Goal: Task Accomplishment & Management: Manage account settings

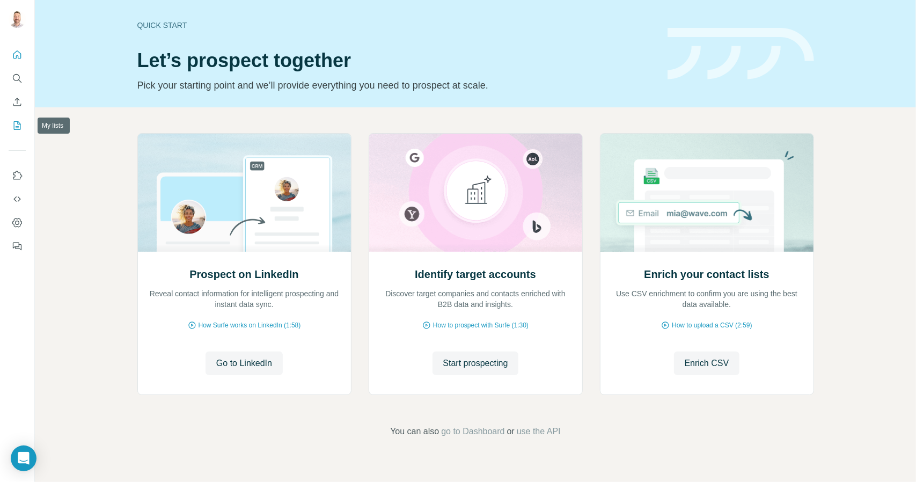
click at [17, 129] on icon "My lists" at bounding box center [17, 125] width 11 height 11
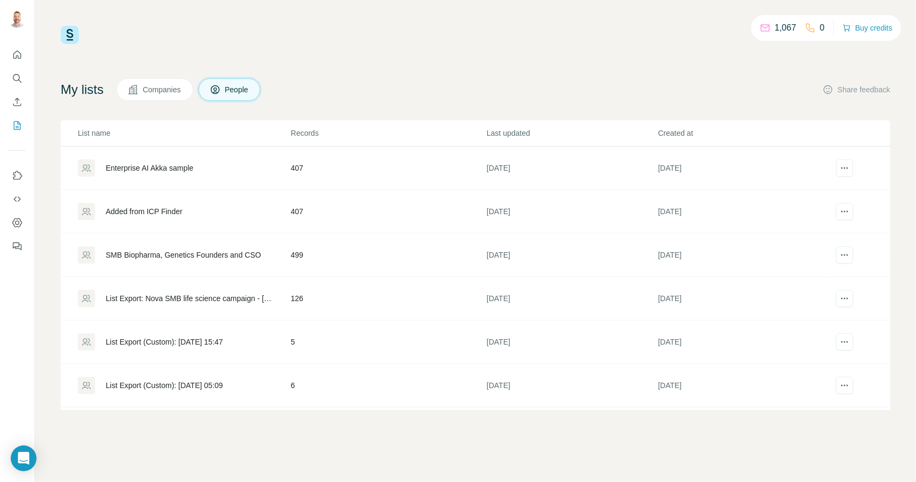
click at [169, 82] on button "Companies" at bounding box center [154, 89] width 77 height 23
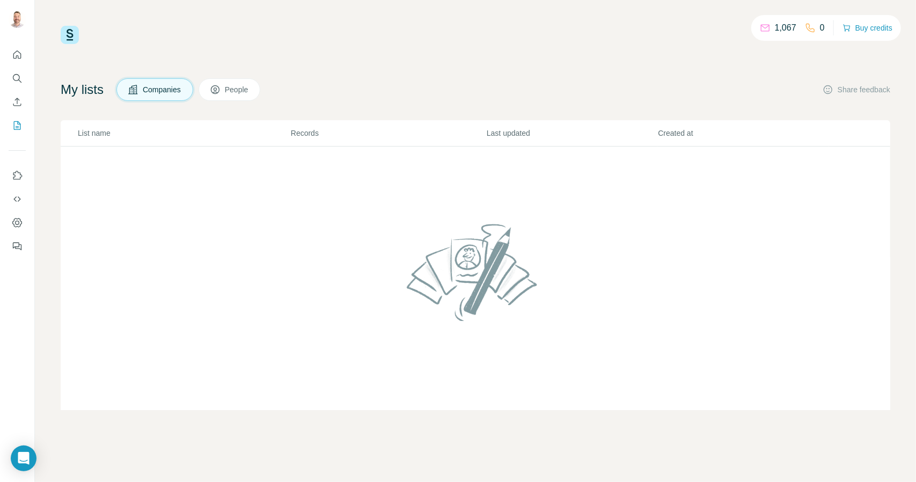
click at [250, 90] on span "People" at bounding box center [237, 89] width 25 height 11
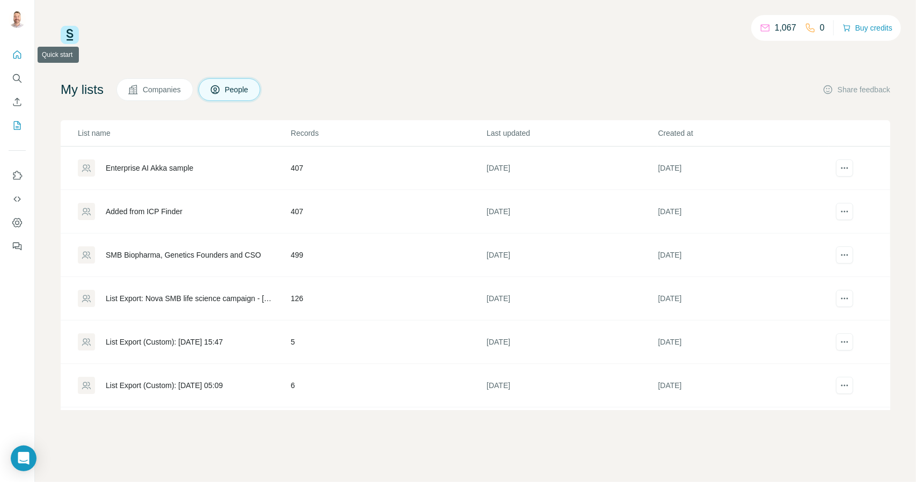
click at [21, 47] on button "Quick start" at bounding box center [17, 54] width 17 height 19
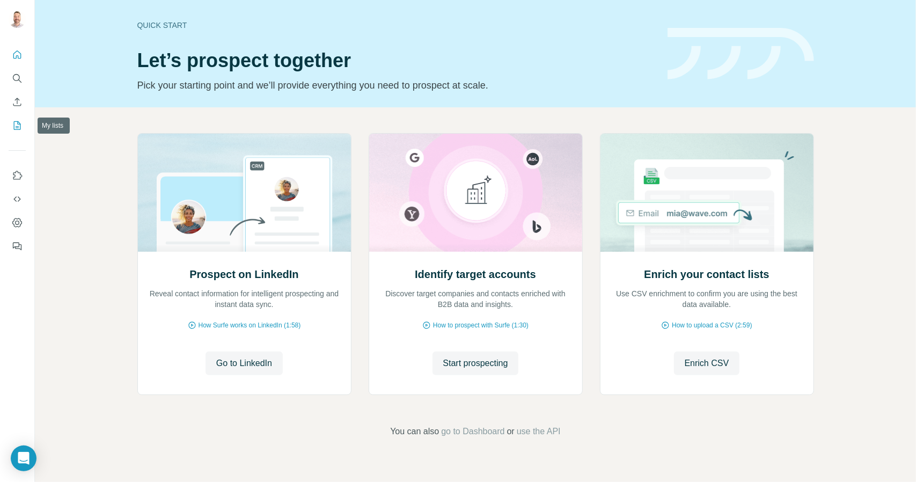
click at [18, 130] on icon "My lists" at bounding box center [17, 125] width 11 height 11
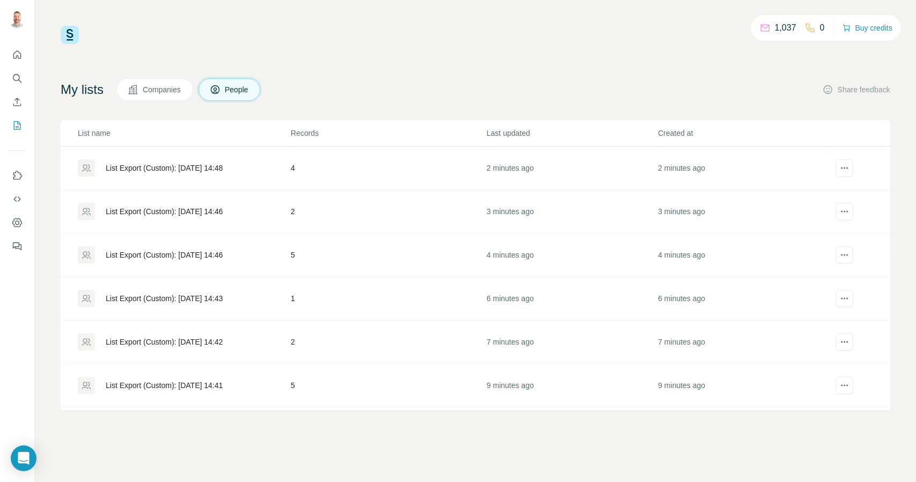
click at [430, 165] on td "4" at bounding box center [388, 168] width 196 height 43
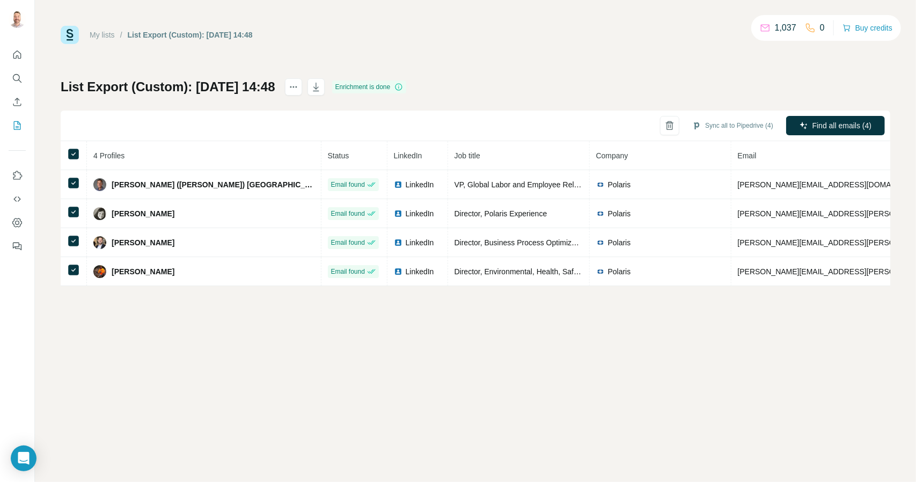
click at [41, 107] on div "My lists / List Export (Custom): [DATE] 14:48 1,037 0 Buy credits List Export (…" at bounding box center [475, 241] width 881 height 482
click at [15, 55] on icon "Quick start" at bounding box center [17, 54] width 11 height 11
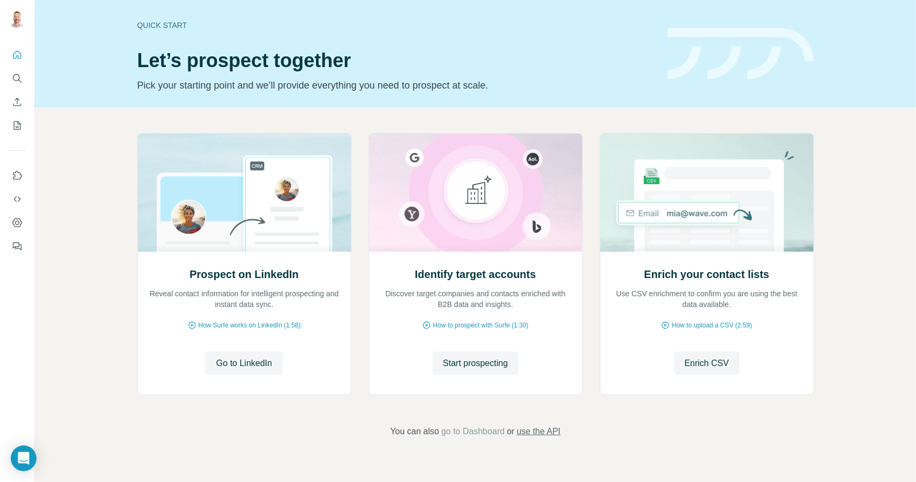
click at [552, 433] on span "use the API" at bounding box center [539, 431] width 44 height 13
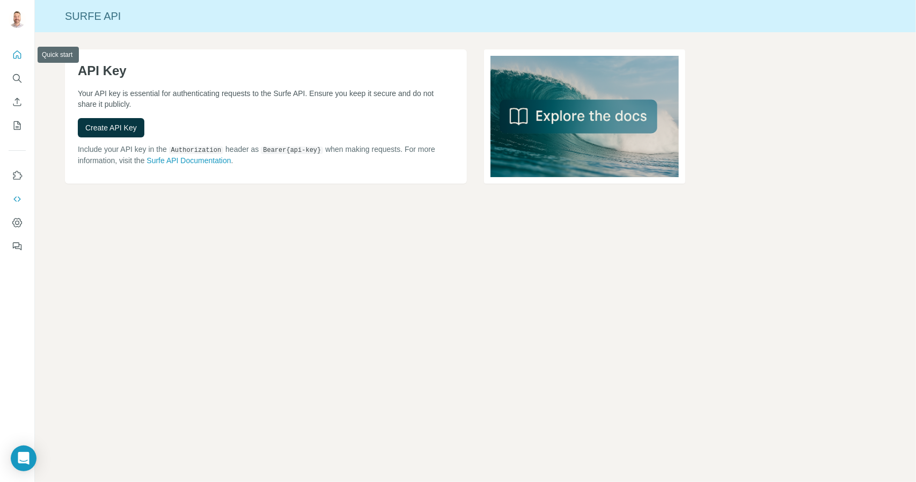
click at [18, 58] on icon "Quick start" at bounding box center [17, 54] width 8 height 8
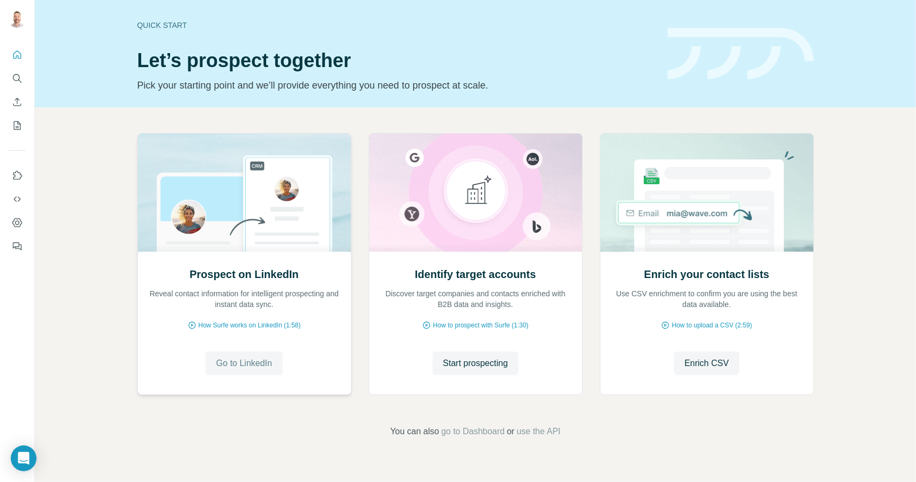
click at [249, 370] on button "Go to LinkedIn" at bounding box center [244, 364] width 77 height 24
click at [18, 126] on icon "My lists" at bounding box center [17, 125] width 11 height 11
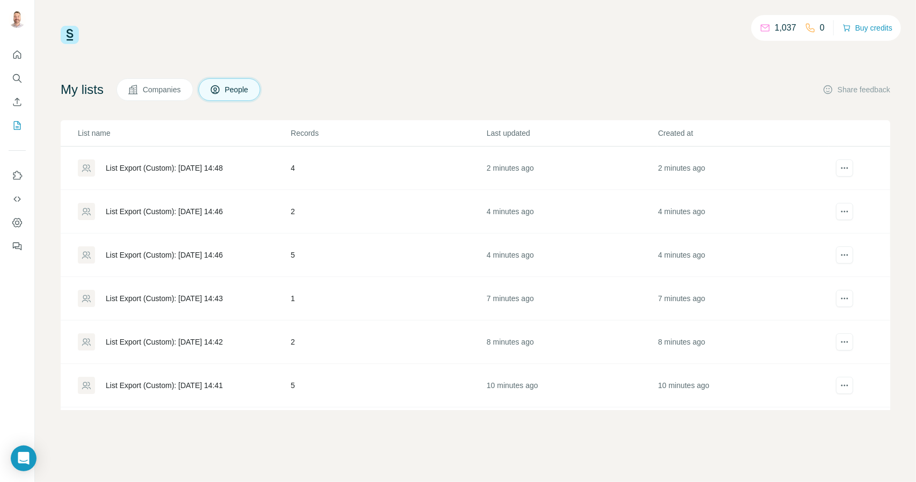
click at [138, 172] on div "List Export (Custom): [DATE] 14:48" at bounding box center [164, 168] width 117 height 11
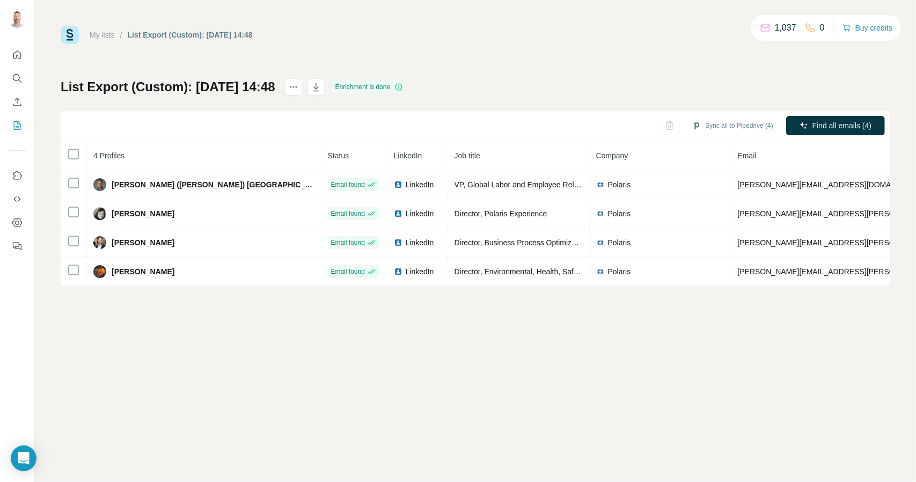
click at [386, 89] on div "Enrichment is done" at bounding box center [369, 87] width 75 height 13
click at [583, 81] on div "List Export (Custom): [DATE] 14:48 Enrichment is done Sync all to Pipedrive (4)…" at bounding box center [476, 182] width 830 height 208
click at [165, 86] on h1 "List Export (Custom): [DATE] 14:48" at bounding box center [168, 86] width 215 height 17
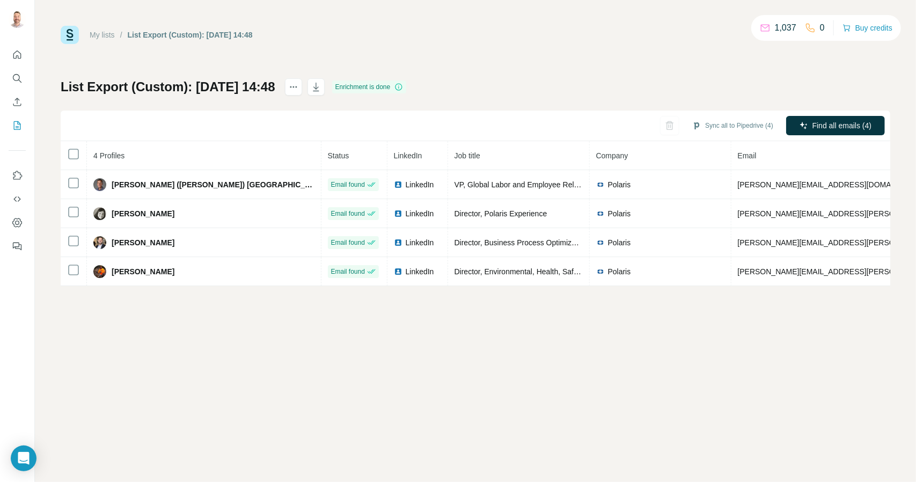
click at [163, 98] on div "List Export (Custom): [DATE] 14:48 Enrichment is done Sync all to Pipedrive (4)…" at bounding box center [476, 182] width 830 height 208
click at [22, 63] on button "Quick start" at bounding box center [17, 54] width 17 height 19
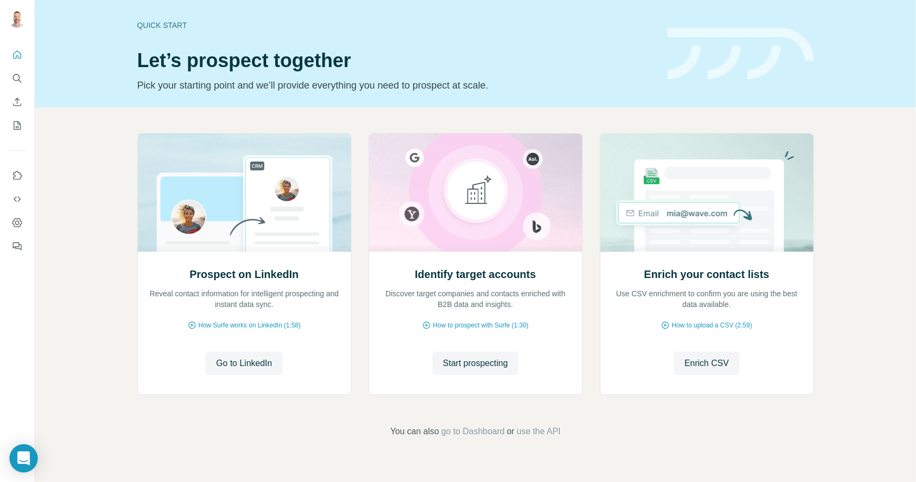
click at [27, 461] on icon "Open Intercom Messenger" at bounding box center [23, 458] width 12 height 14
click at [21, 249] on icon "Feedback" at bounding box center [18, 247] width 6 height 6
click at [19, 225] on icon "Dashboard" at bounding box center [17, 222] width 11 height 11
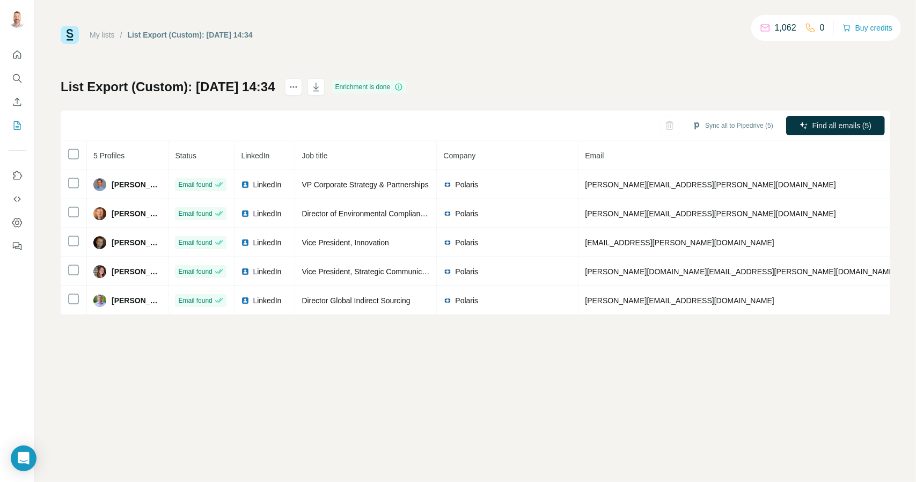
click at [237, 84] on h1 "List Export (Custom): [DATE] 14:34" at bounding box center [168, 86] width 215 height 17
click at [201, 87] on h1 "List Export (Custom): [DATE] 14:34" at bounding box center [168, 86] width 215 height 17
click at [188, 80] on h1 "List Export (Custom): [DATE] 14:34" at bounding box center [168, 86] width 215 height 17
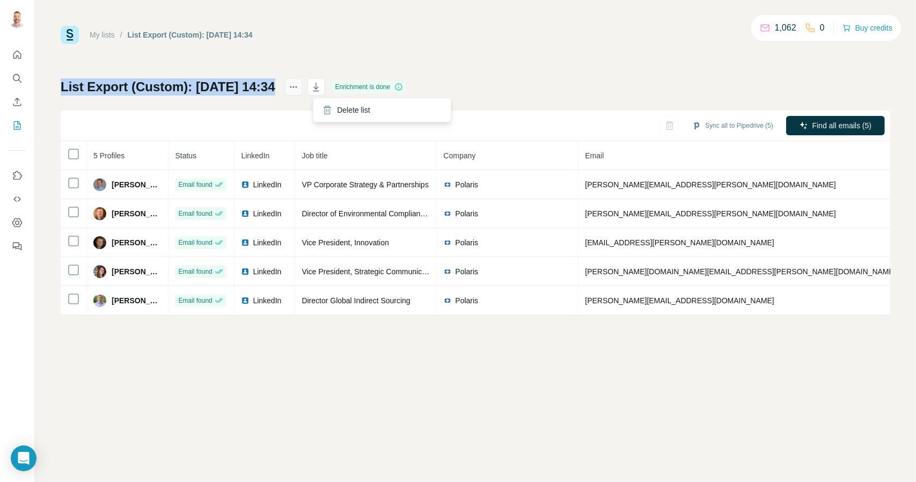
click at [302, 92] on button "actions" at bounding box center [293, 86] width 17 height 17
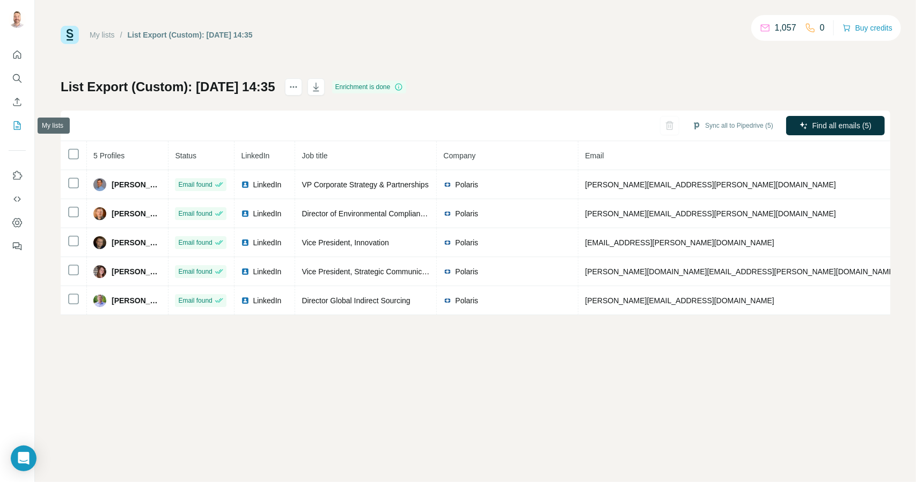
click at [19, 127] on icon "My lists" at bounding box center [17, 125] width 11 height 11
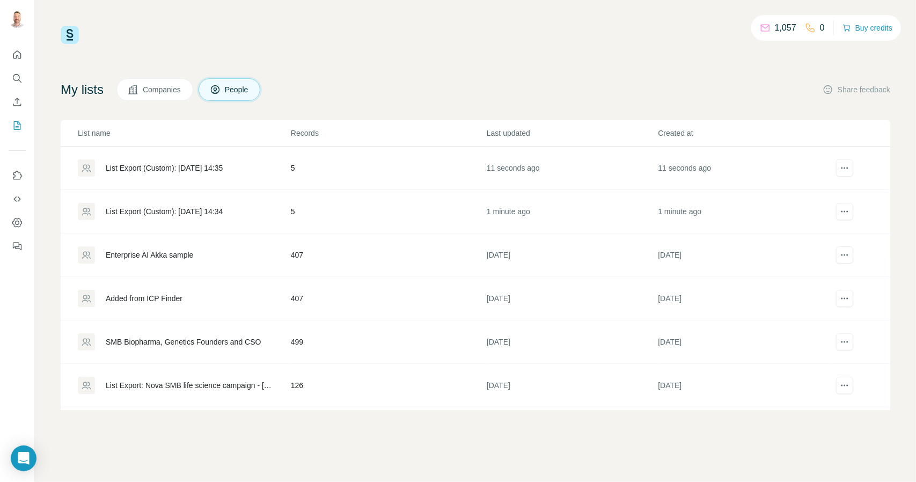
click at [134, 207] on div "List Export (Custom): [DATE] 14:34" at bounding box center [164, 211] width 117 height 11
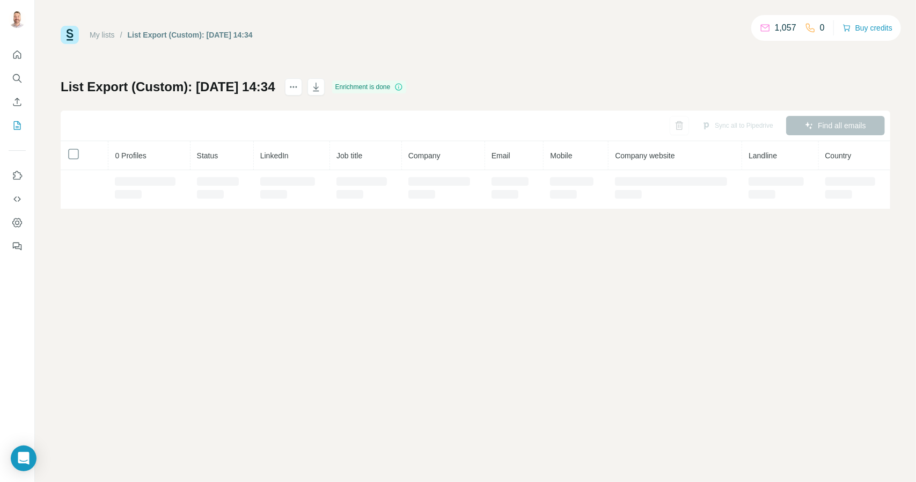
click at [134, 207] on td at bounding box center [149, 189] width 82 height 39
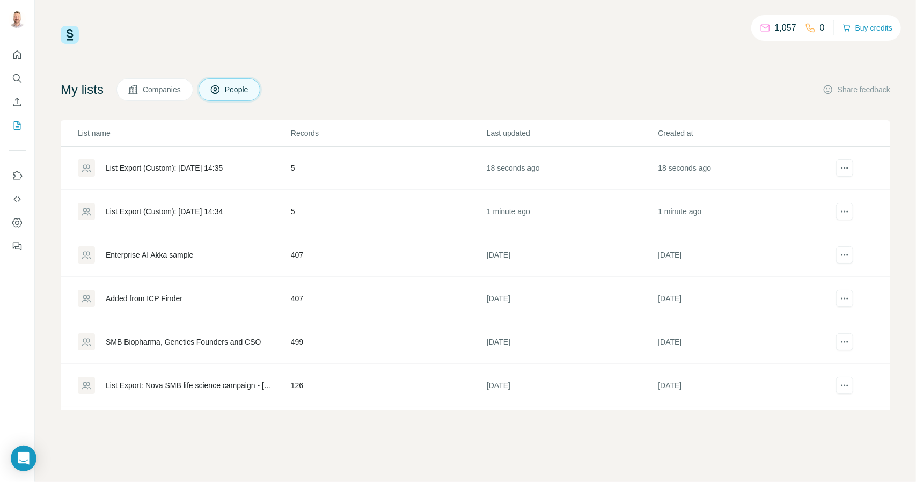
click at [82, 172] on div at bounding box center [86, 167] width 17 height 17
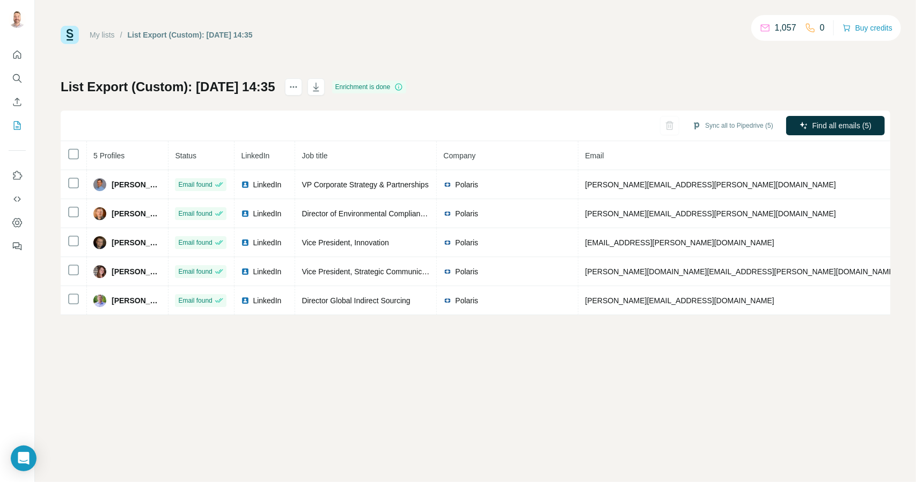
click at [222, 78] on div "My lists / List Export (Custom): 05/10/2025 14:35 1,057 0 Buy credits List Expo…" at bounding box center [476, 170] width 830 height 289
click at [215, 92] on h1 "List Export (Custom): 05/10/2025 14:35" at bounding box center [168, 86] width 215 height 17
click at [299, 91] on icon "actions" at bounding box center [293, 87] width 11 height 11
click at [90, 102] on div "List Export (Custom): 05/10/2025 14:35 Enrichment is done Sync all to Pipedrive…" at bounding box center [476, 196] width 830 height 237
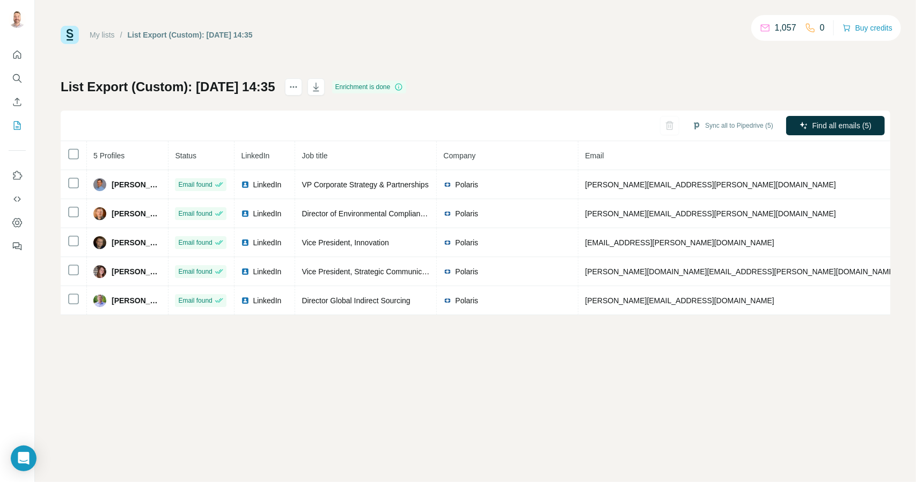
drag, startPoint x: 84, startPoint y: 96, endPoint x: 82, endPoint y: 112, distance: 16.2
click at [84, 97] on div "List Export (Custom): 05/10/2025 14:35 Enrichment is done Sync all to Pipedrive…" at bounding box center [476, 196] width 830 height 237
click at [336, 110] on div "Delete list" at bounding box center [382, 109] width 133 height 19
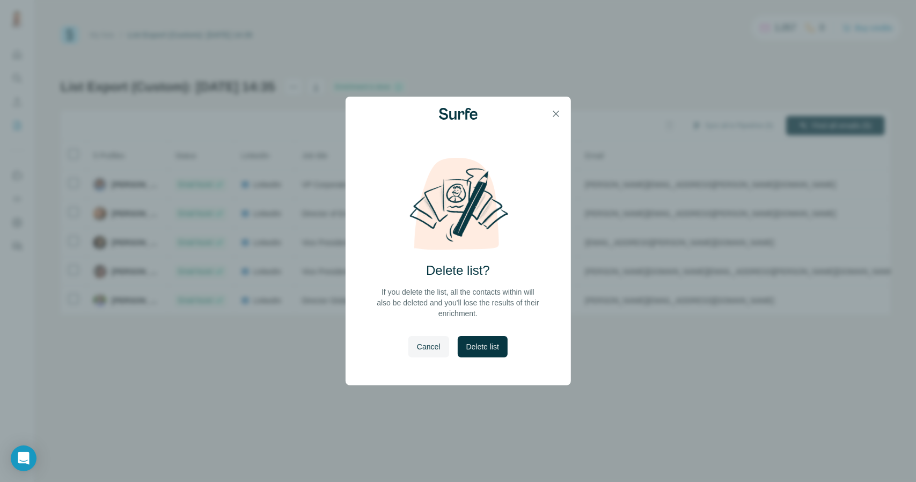
click at [496, 345] on span "Delete list" at bounding box center [482, 346] width 33 height 11
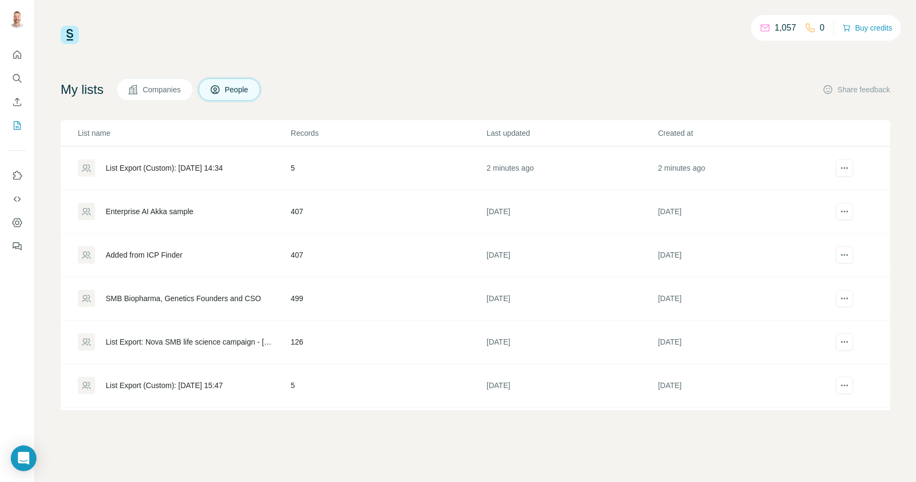
click at [186, 183] on td "List Export (Custom): [DATE] 14:34" at bounding box center [176, 168] width 230 height 43
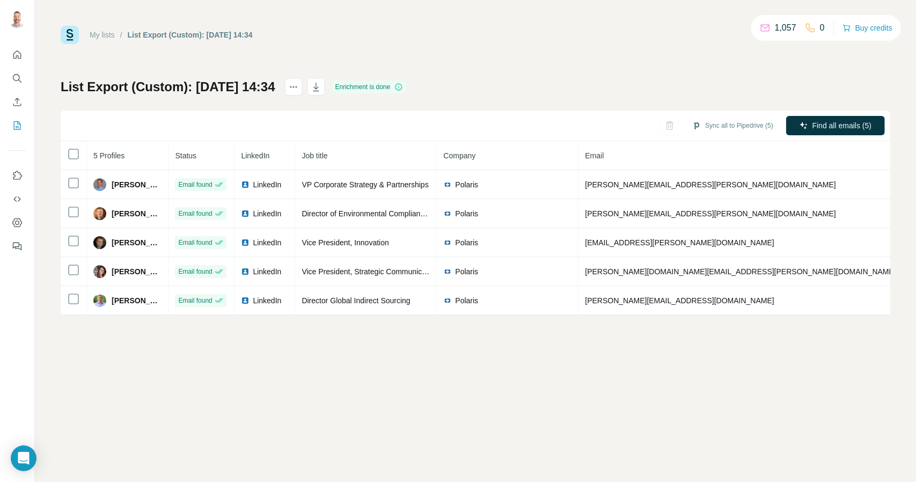
click at [100, 429] on div "My lists / List Export (Custom): 05/10/2025 14:34 1,057 0 Buy credits List Expo…" at bounding box center [475, 241] width 881 height 482
click at [696, 59] on div "My lists / List Export (Custom): 05/10/2025 14:34 1,057 0 Buy credits List Expo…" at bounding box center [476, 170] width 830 height 289
